Goal: Obtain resource: Download file/media

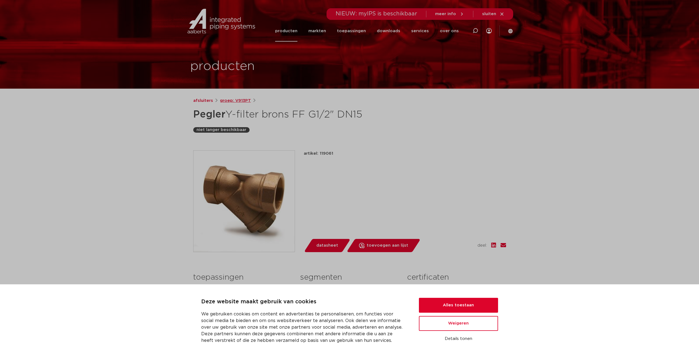
click at [226, 99] on link "groep: V913PT" at bounding box center [235, 100] width 31 height 7
click at [477, 325] on button "Weigeren" at bounding box center [458, 323] width 79 height 15
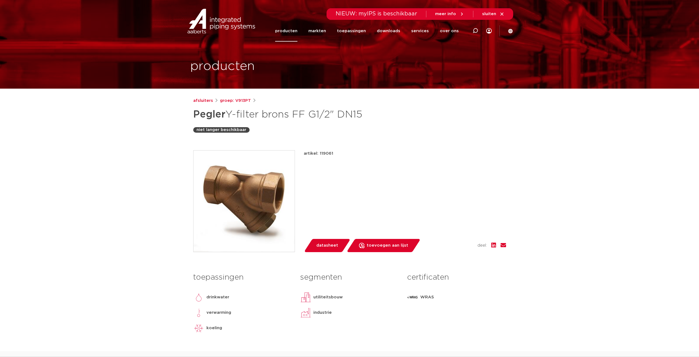
click at [325, 314] on p "industrie" at bounding box center [323, 312] width 18 height 7
click at [329, 243] on span "datasheet" at bounding box center [328, 245] width 22 height 9
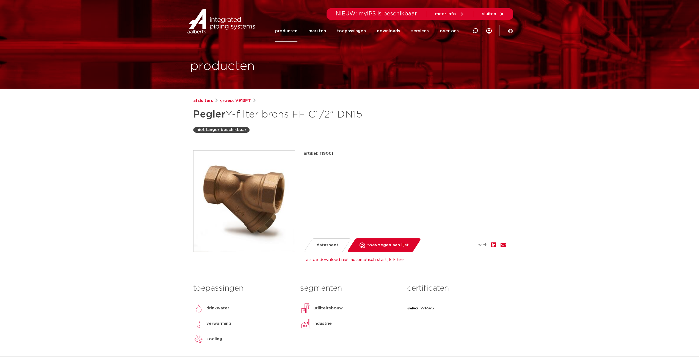
click at [196, 21] on img at bounding box center [221, 21] width 70 height 25
